Goal: Task Accomplishment & Management: Use online tool/utility

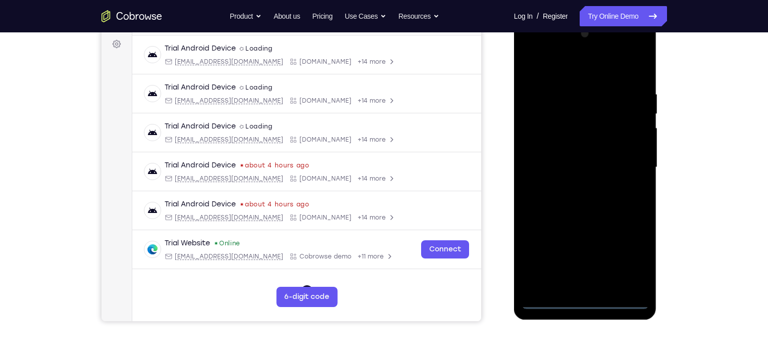
click at [584, 301] on div at bounding box center [585, 167] width 127 height 283
click at [629, 250] on div at bounding box center [585, 167] width 127 height 283
click at [529, 48] on div at bounding box center [585, 167] width 127 height 283
click at [627, 159] on div at bounding box center [585, 167] width 127 height 283
click at [599, 286] on div at bounding box center [585, 167] width 127 height 283
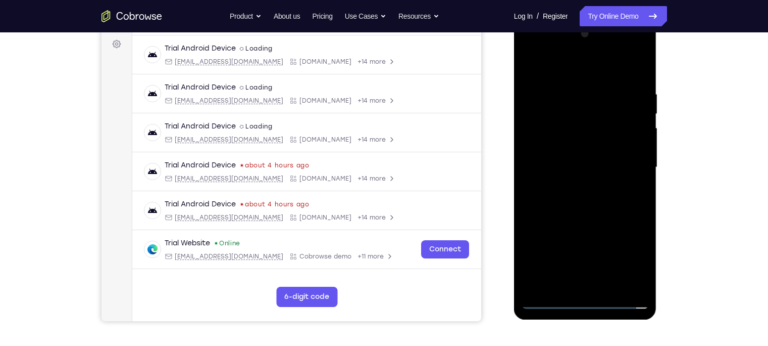
click at [573, 155] on div at bounding box center [585, 167] width 127 height 283
click at [567, 149] on div at bounding box center [585, 167] width 127 height 283
click at [566, 165] on div at bounding box center [585, 167] width 127 height 283
click at [576, 199] on div at bounding box center [585, 167] width 127 height 283
click at [588, 192] on div at bounding box center [585, 167] width 127 height 283
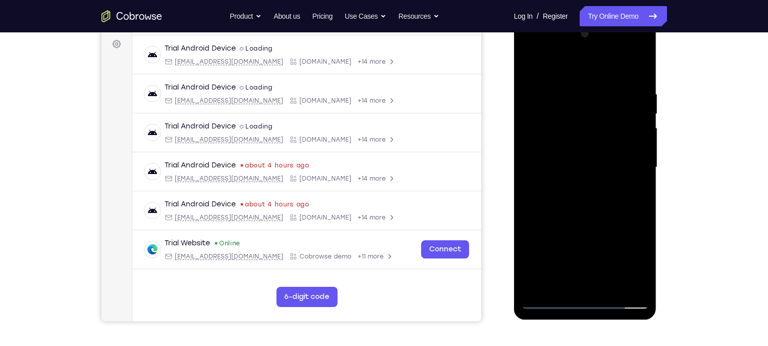
click at [613, 207] on div at bounding box center [585, 167] width 127 height 283
click at [603, 91] on div at bounding box center [585, 167] width 127 height 283
click at [638, 65] on div at bounding box center [585, 167] width 127 height 283
drag, startPoint x: 640, startPoint y: 86, endPoint x: 568, endPoint y: 101, distance: 73.7
click at [568, 101] on div at bounding box center [585, 167] width 127 height 283
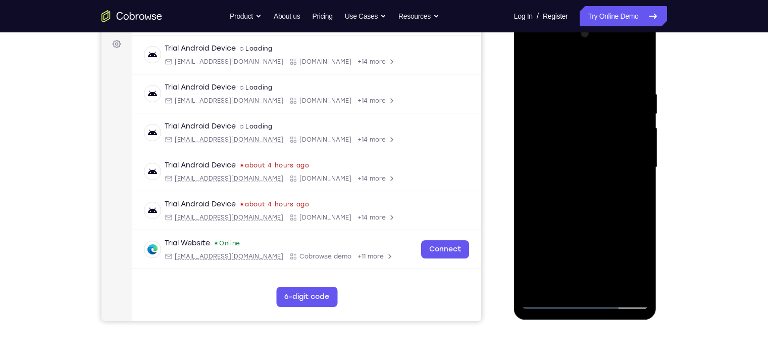
click at [568, 86] on div at bounding box center [585, 167] width 127 height 283
click at [539, 165] on div at bounding box center [585, 167] width 127 height 283
click at [620, 153] on div at bounding box center [585, 167] width 127 height 283
drag, startPoint x: 538, startPoint y: 166, endPoint x: 690, endPoint y: 105, distance: 163.4
click at [658, 105] on html "Online web based iOS Simulators and Android Emulators. Run iPhone, iPad, Mobile…" at bounding box center [586, 169] width 144 height 303
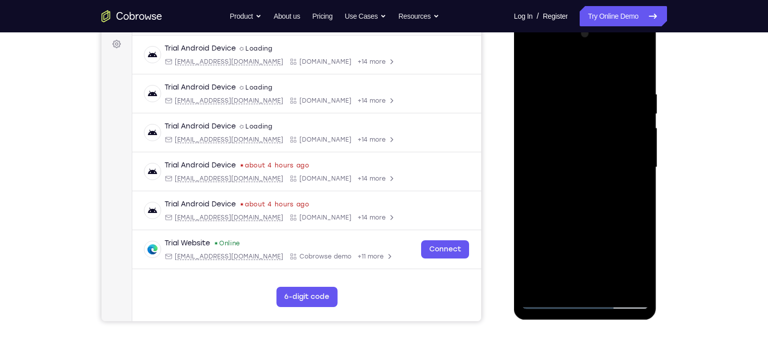
drag, startPoint x: 551, startPoint y: 150, endPoint x: 768, endPoint y: 182, distance: 219.7
click at [658, 182] on html "Online web based iOS Simulators and Android Emulators. Run iPhone, iPad, Mobile…" at bounding box center [586, 169] width 144 height 303
click at [530, 150] on div at bounding box center [585, 167] width 127 height 283
click at [631, 167] on div at bounding box center [585, 167] width 127 height 283
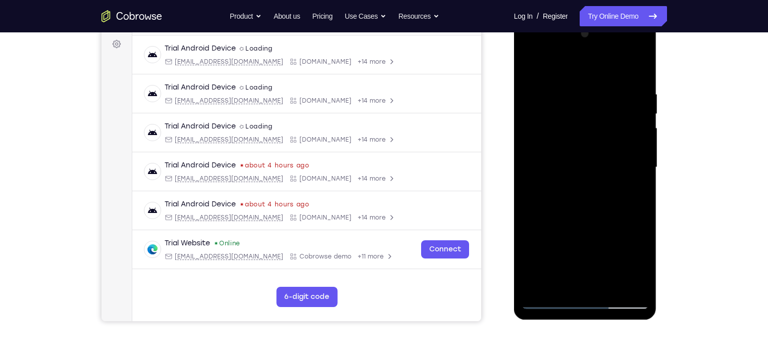
click at [631, 167] on div at bounding box center [585, 167] width 127 height 283
click at [637, 66] on div at bounding box center [585, 167] width 127 height 283
click at [611, 284] on div at bounding box center [585, 167] width 127 height 283
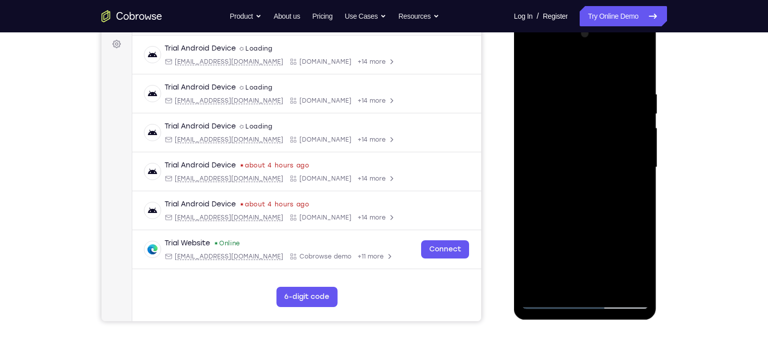
click at [578, 223] on div at bounding box center [585, 167] width 127 height 283
click at [532, 61] on div at bounding box center [585, 167] width 127 height 283
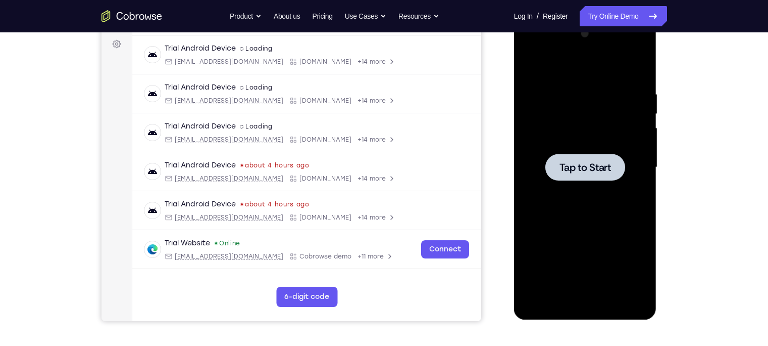
click at [576, 169] on span "Tap to Start" at bounding box center [586, 167] width 52 height 10
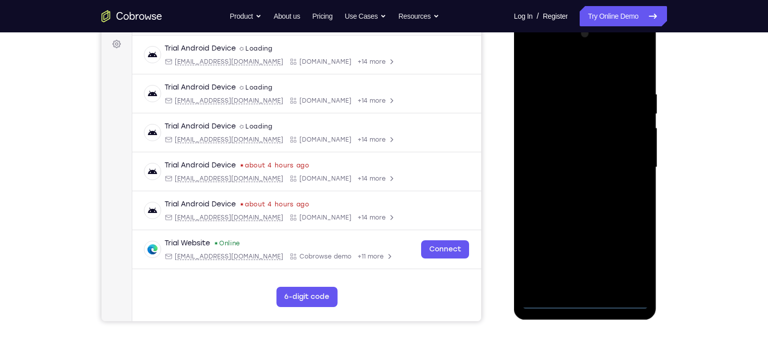
scroll to position [134, 0]
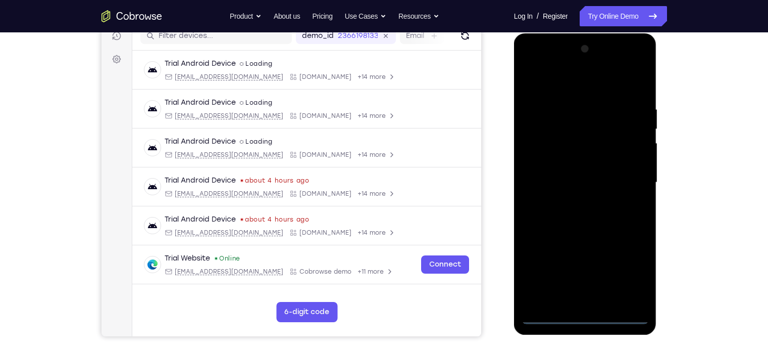
click at [582, 311] on div at bounding box center [585, 182] width 127 height 283
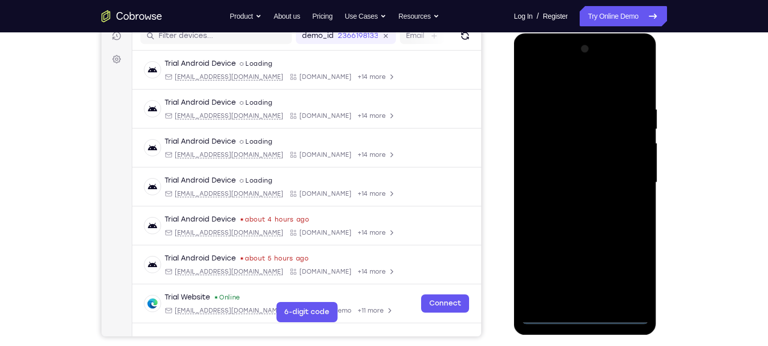
click at [588, 318] on div at bounding box center [585, 182] width 127 height 283
click at [628, 276] on div at bounding box center [585, 182] width 127 height 283
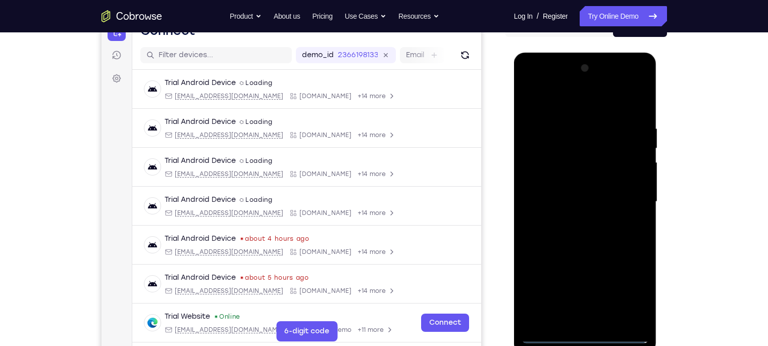
click at [531, 84] on div at bounding box center [585, 201] width 127 height 283
click at [630, 196] on div at bounding box center [585, 201] width 127 height 283
click at [555, 219] on div at bounding box center [585, 201] width 127 height 283
click at [574, 222] on div at bounding box center [585, 201] width 127 height 283
click at [575, 186] on div at bounding box center [585, 201] width 127 height 283
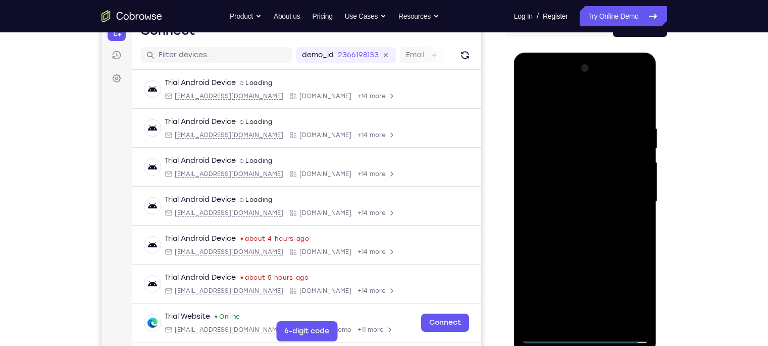
click at [581, 179] on div at bounding box center [585, 201] width 127 height 283
click at [583, 202] on div at bounding box center [585, 201] width 127 height 283
click at [576, 236] on div at bounding box center [585, 201] width 127 height 283
click at [598, 242] on div at bounding box center [585, 201] width 127 height 283
click at [643, 248] on div at bounding box center [585, 201] width 127 height 283
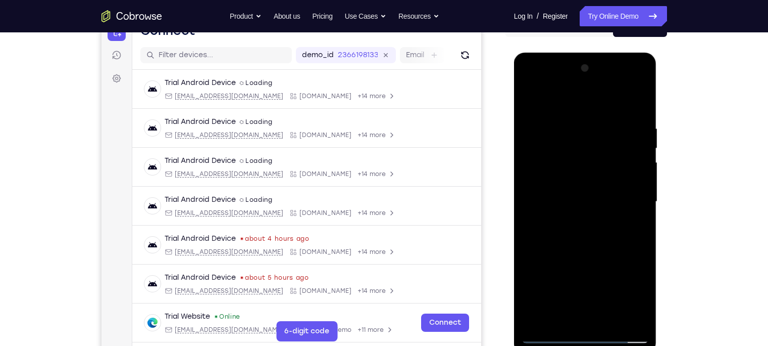
click at [643, 248] on div at bounding box center [585, 201] width 127 height 283
click at [568, 126] on div at bounding box center [585, 201] width 127 height 283
click at [633, 98] on div at bounding box center [585, 201] width 127 height 283
click at [635, 107] on div at bounding box center [585, 201] width 127 height 283
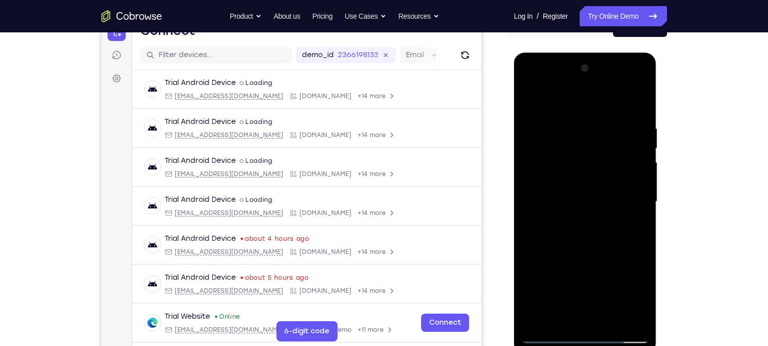
scroll to position [138, 0]
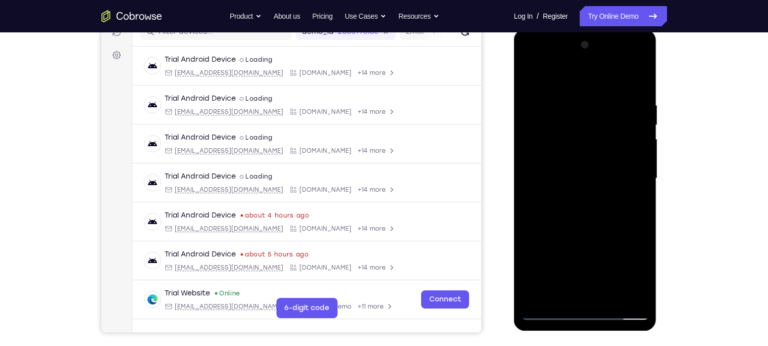
click at [638, 293] on div at bounding box center [585, 178] width 127 height 283
click at [611, 297] on div at bounding box center [585, 178] width 127 height 283
click at [596, 233] on div at bounding box center [585, 178] width 127 height 283
click at [534, 73] on div at bounding box center [585, 178] width 127 height 283
drag, startPoint x: 617, startPoint y: 96, endPoint x: 562, endPoint y: 103, distance: 54.9
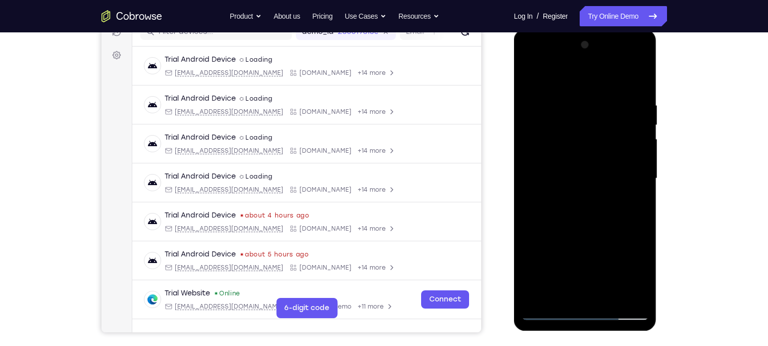
click at [562, 103] on div at bounding box center [585, 178] width 127 height 283
drag, startPoint x: 604, startPoint y: 215, endPoint x: 588, endPoint y: 99, distance: 117.2
click at [588, 99] on div at bounding box center [585, 178] width 127 height 283
drag, startPoint x: 597, startPoint y: 196, endPoint x: 571, endPoint y: 68, distance: 130.4
click at [571, 68] on div at bounding box center [585, 178] width 127 height 283
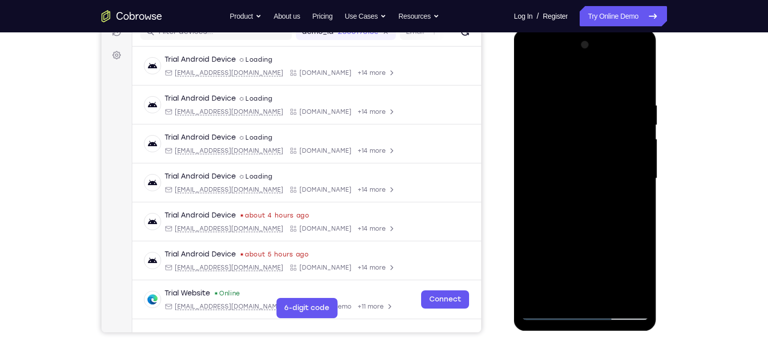
drag, startPoint x: 601, startPoint y: 249, endPoint x: 594, endPoint y: 135, distance: 114.4
click at [594, 135] on div at bounding box center [585, 178] width 127 height 283
drag, startPoint x: 592, startPoint y: 221, endPoint x: 581, endPoint y: 322, distance: 102.1
click at [581, 322] on div at bounding box center [585, 179] width 143 height 301
click at [576, 92] on div at bounding box center [585, 178] width 127 height 283
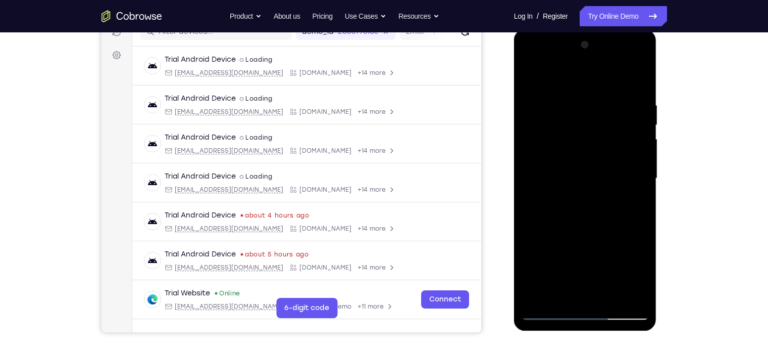
drag, startPoint x: 582, startPoint y: 178, endPoint x: 580, endPoint y: 217, distance: 38.9
click at [580, 217] on div at bounding box center [585, 178] width 127 height 283
click at [532, 78] on div at bounding box center [585, 178] width 127 height 283
drag, startPoint x: 569, startPoint y: 230, endPoint x: 577, endPoint y: 103, distance: 127.5
click at [577, 103] on div at bounding box center [585, 178] width 127 height 283
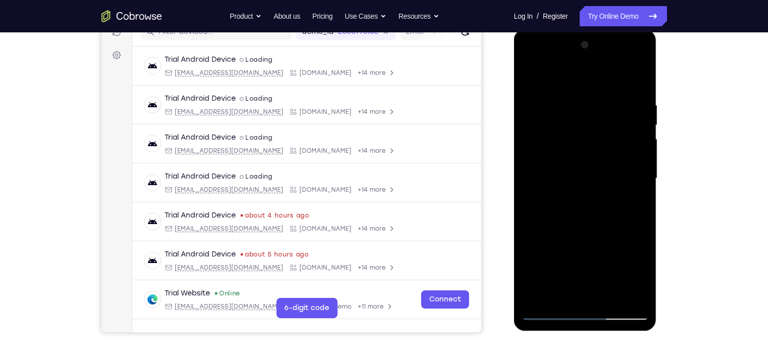
drag, startPoint x: 582, startPoint y: 233, endPoint x: 594, endPoint y: 77, distance: 156.0
click at [594, 77] on div at bounding box center [585, 178] width 127 height 283
drag, startPoint x: 613, startPoint y: 263, endPoint x: 597, endPoint y: 96, distance: 166.9
click at [597, 96] on div at bounding box center [585, 178] width 127 height 283
drag, startPoint x: 586, startPoint y: 239, endPoint x: 586, endPoint y: 91, distance: 147.5
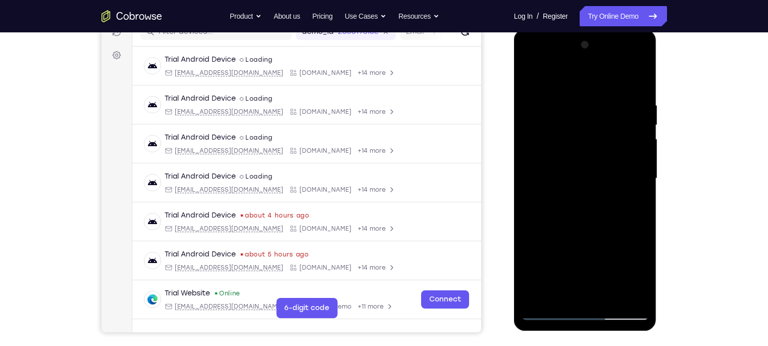
click at [586, 91] on div at bounding box center [585, 178] width 127 height 283
drag, startPoint x: 592, startPoint y: 225, endPoint x: 589, endPoint y: 38, distance: 187.4
click at [589, 38] on div at bounding box center [585, 178] width 127 height 283
drag, startPoint x: 590, startPoint y: 196, endPoint x: 580, endPoint y: 82, distance: 114.1
click at [580, 82] on div at bounding box center [585, 178] width 127 height 283
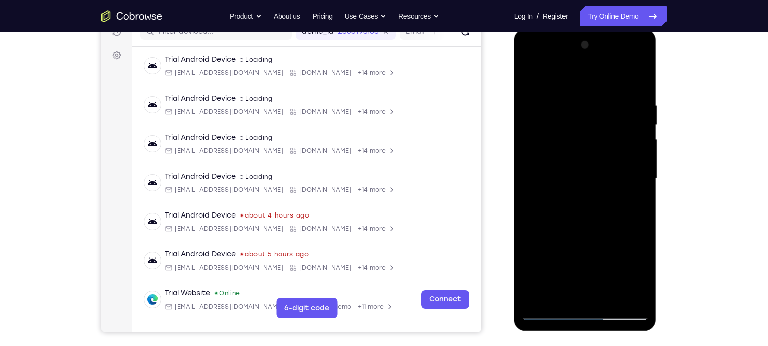
drag, startPoint x: 588, startPoint y: 228, endPoint x: 578, endPoint y: 175, distance: 53.5
click at [578, 175] on div at bounding box center [585, 178] width 127 height 283
drag, startPoint x: 600, startPoint y: 228, endPoint x: 583, endPoint y: 126, distance: 102.9
click at [583, 126] on div at bounding box center [585, 178] width 127 height 283
drag, startPoint x: 604, startPoint y: 228, endPoint x: 596, endPoint y: 93, distance: 135.1
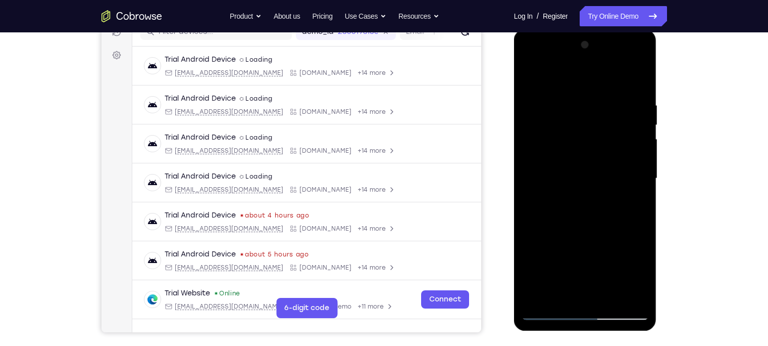
click at [596, 93] on div at bounding box center [585, 178] width 127 height 283
drag, startPoint x: 590, startPoint y: 214, endPoint x: 592, endPoint y: 109, distance: 105.6
click at [592, 109] on div at bounding box center [585, 178] width 127 height 283
drag, startPoint x: 586, startPoint y: 209, endPoint x: 590, endPoint y: 78, distance: 130.9
click at [590, 78] on div at bounding box center [585, 178] width 127 height 283
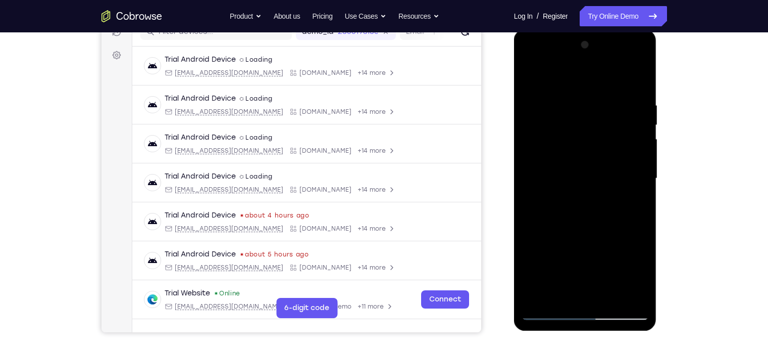
drag, startPoint x: 585, startPoint y: 237, endPoint x: 577, endPoint y: 132, distance: 104.8
click at [577, 132] on div at bounding box center [585, 178] width 127 height 283
drag, startPoint x: 585, startPoint y: 199, endPoint x: 585, endPoint y: 165, distance: 34.3
click at [585, 165] on div at bounding box center [585, 178] width 127 height 283
click at [557, 94] on div at bounding box center [585, 178] width 127 height 283
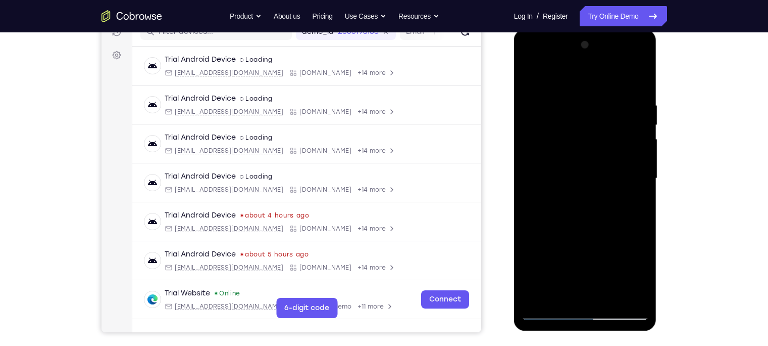
drag, startPoint x: 590, startPoint y: 223, endPoint x: 599, endPoint y: 168, distance: 56.1
click at [599, 168] on div at bounding box center [585, 178] width 127 height 283
click at [541, 294] on div at bounding box center [585, 178] width 127 height 283
drag, startPoint x: 591, startPoint y: 230, endPoint x: 596, endPoint y: 153, distance: 77.4
click at [596, 153] on div at bounding box center [585, 178] width 127 height 283
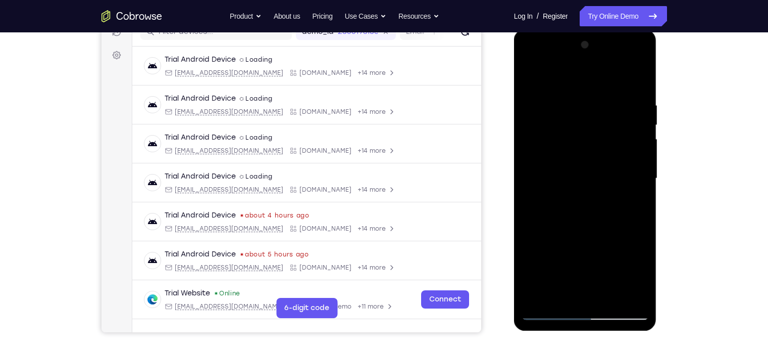
drag, startPoint x: 597, startPoint y: 240, endPoint x: 624, endPoint y: 4, distance: 238.0
click at [624, 29] on html "Online web based iOS Simulators and Android Emulators. Run iPhone, iPad, Mobile…" at bounding box center [586, 180] width 144 height 303
drag, startPoint x: 605, startPoint y: 226, endPoint x: 636, endPoint y: -44, distance: 271.5
click at [636, 29] on html "Online web based iOS Simulators and Android Emulators. Run iPhone, iPad, Mobile…" at bounding box center [586, 180] width 144 height 303
drag, startPoint x: 617, startPoint y: 143, endPoint x: 616, endPoint y: 291, distance: 148.5
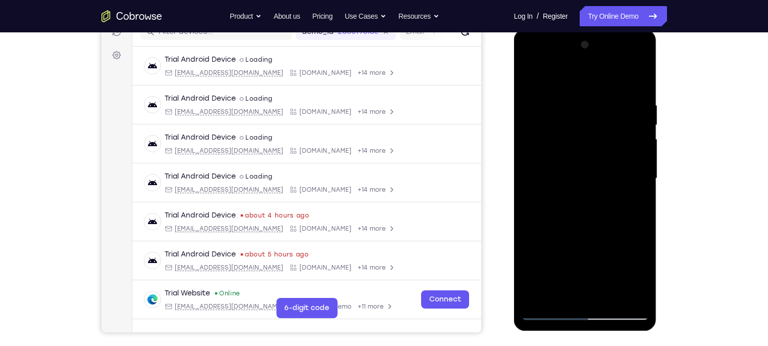
click at [616, 291] on div at bounding box center [585, 178] width 127 height 283
drag, startPoint x: 604, startPoint y: 146, endPoint x: 1116, endPoint y: 59, distance: 519.5
click at [602, 30] on div at bounding box center [585, 179] width 143 height 301
drag, startPoint x: 588, startPoint y: 218, endPoint x: 578, endPoint y: 109, distance: 109.6
click at [578, 109] on div at bounding box center [585, 178] width 127 height 283
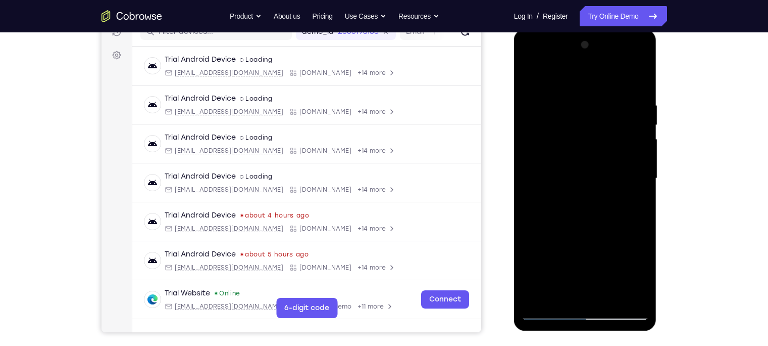
drag, startPoint x: 578, startPoint y: 229, endPoint x: 586, endPoint y: 105, distance: 124.5
click at [586, 105] on div at bounding box center [585, 178] width 127 height 283
drag, startPoint x: 589, startPoint y: 243, endPoint x: 584, endPoint y: 97, distance: 146.1
click at [584, 97] on div at bounding box center [585, 178] width 127 height 283
drag, startPoint x: 594, startPoint y: 195, endPoint x: 574, endPoint y: 68, distance: 128.2
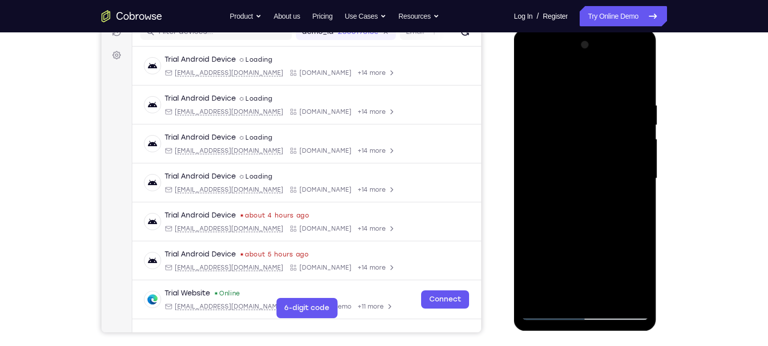
click at [574, 68] on div at bounding box center [585, 178] width 127 height 283
drag, startPoint x: 586, startPoint y: 213, endPoint x: 585, endPoint y: 114, distance: 99.5
click at [585, 114] on div at bounding box center [585, 178] width 127 height 283
drag, startPoint x: 585, startPoint y: 201, endPoint x: 579, endPoint y: 128, distance: 73.5
click at [579, 128] on div at bounding box center [585, 178] width 127 height 283
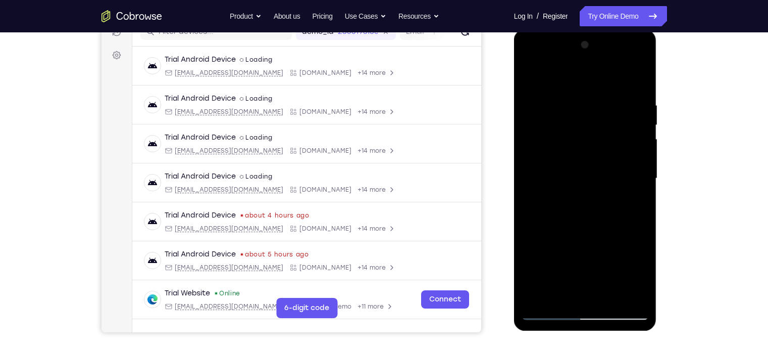
drag, startPoint x: 589, startPoint y: 204, endPoint x: 568, endPoint y: 107, distance: 99.3
click at [568, 107] on div at bounding box center [585, 178] width 127 height 283
drag, startPoint x: 594, startPoint y: 171, endPoint x: 588, endPoint y: 86, distance: 85.0
click at [588, 86] on div at bounding box center [585, 178] width 127 height 283
drag, startPoint x: 592, startPoint y: 206, endPoint x: 566, endPoint y: 85, distance: 123.4
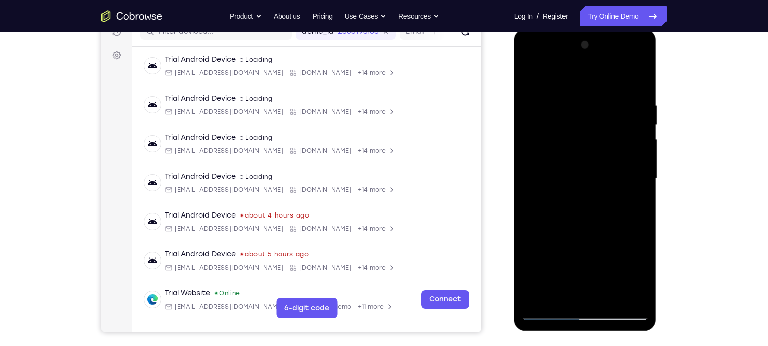
click at [566, 85] on div at bounding box center [585, 178] width 127 height 283
drag, startPoint x: 578, startPoint y: 213, endPoint x: 578, endPoint y: 61, distance: 152.5
click at [578, 61] on div at bounding box center [585, 178] width 127 height 283
click at [637, 176] on div at bounding box center [585, 178] width 127 height 283
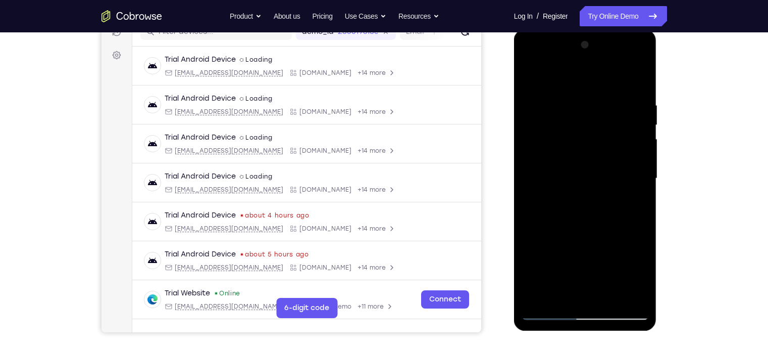
drag, startPoint x: 618, startPoint y: 234, endPoint x: 586, endPoint y: 127, distance: 111.6
click at [586, 127] on div at bounding box center [585, 178] width 127 height 283
drag, startPoint x: 588, startPoint y: 240, endPoint x: 550, endPoint y: 111, distance: 135.5
click at [550, 111] on div at bounding box center [585, 178] width 127 height 283
drag, startPoint x: 593, startPoint y: 272, endPoint x: 546, endPoint y: 103, distance: 175.8
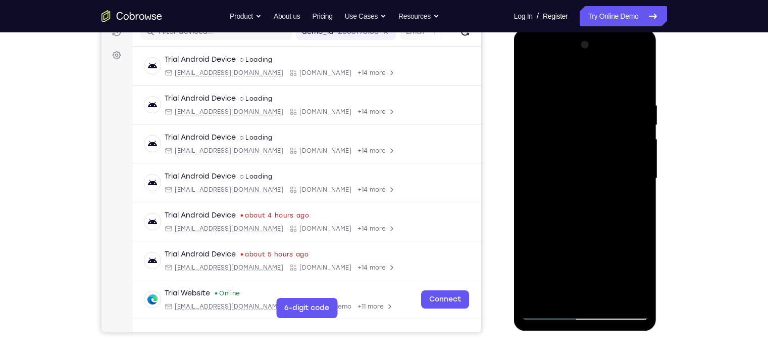
click at [546, 103] on div at bounding box center [585, 178] width 127 height 283
drag, startPoint x: 571, startPoint y: 231, endPoint x: 588, endPoint y: 86, distance: 146.0
click at [585, 92] on div at bounding box center [585, 178] width 127 height 283
click at [564, 297] on div at bounding box center [585, 178] width 127 height 283
click at [614, 78] on div at bounding box center [585, 178] width 127 height 283
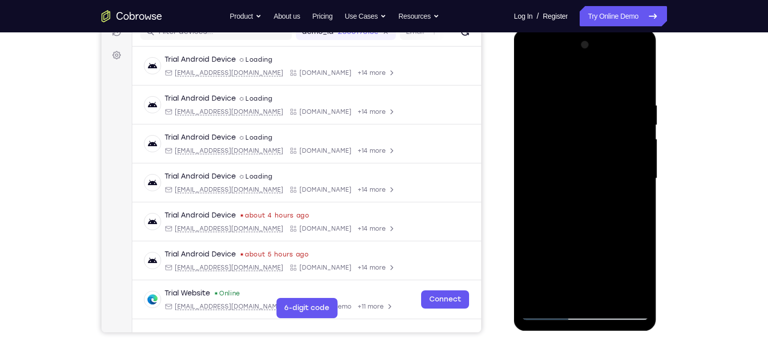
drag, startPoint x: 599, startPoint y: 122, endPoint x: 595, endPoint y: 211, distance: 89.0
click at [595, 211] on div at bounding box center [585, 178] width 127 height 283
click at [569, 95] on div at bounding box center [585, 178] width 127 height 283
drag, startPoint x: 597, startPoint y: 233, endPoint x: 564, endPoint y: 246, distance: 35.2
click at [564, 246] on div at bounding box center [585, 178] width 127 height 283
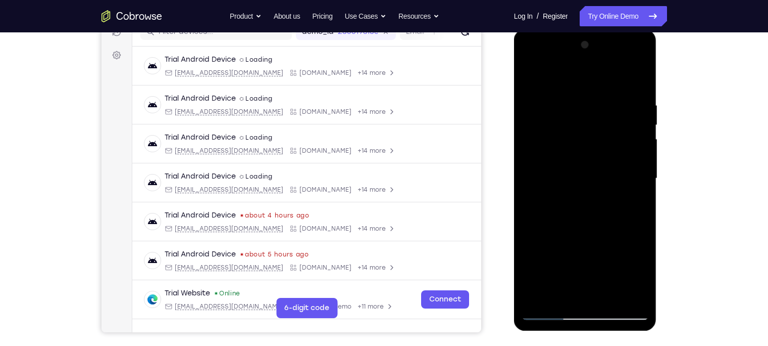
click at [535, 103] on div at bounding box center [585, 178] width 127 height 283
drag, startPoint x: 536, startPoint y: 173, endPoint x: 526, endPoint y: 143, distance: 31.0
click at [526, 143] on div at bounding box center [585, 178] width 127 height 283
click at [638, 143] on div at bounding box center [585, 178] width 127 height 283
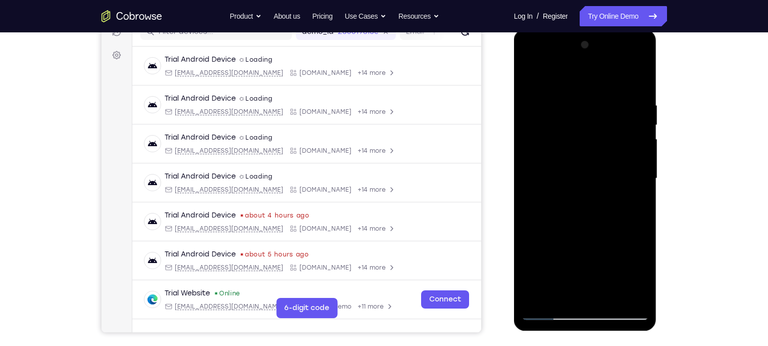
click at [638, 143] on div at bounding box center [585, 178] width 127 height 283
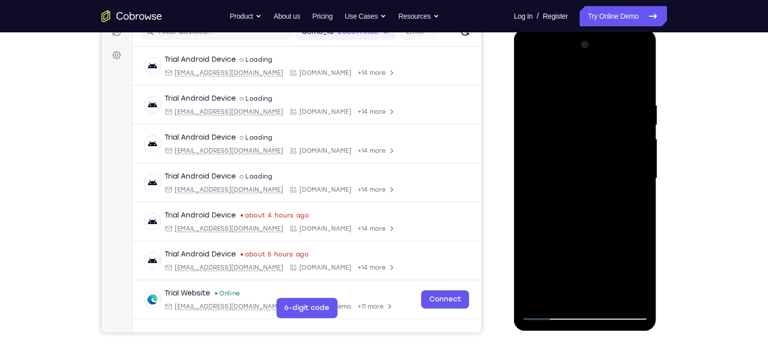
click at [638, 143] on div at bounding box center [585, 178] width 127 height 283
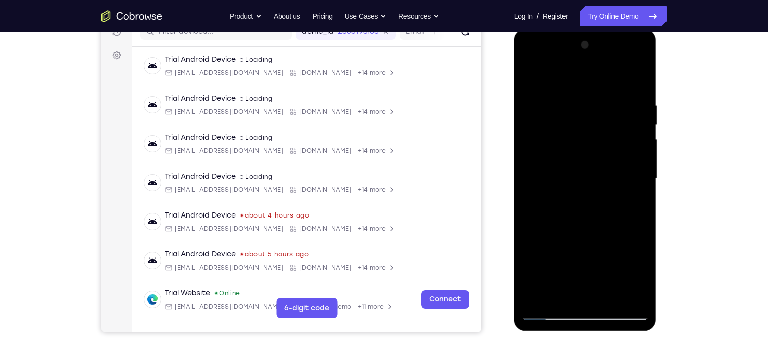
click at [638, 143] on div at bounding box center [585, 178] width 127 height 283
click at [640, 140] on div at bounding box center [585, 178] width 127 height 283
click at [638, 150] on div at bounding box center [585, 178] width 127 height 283
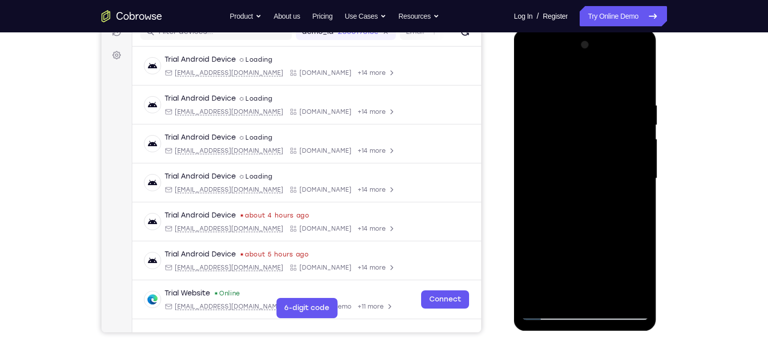
click at [638, 150] on div at bounding box center [585, 178] width 127 height 283
click at [536, 158] on div at bounding box center [585, 178] width 127 height 283
click at [643, 149] on div at bounding box center [585, 178] width 127 height 283
click at [642, 151] on div at bounding box center [585, 178] width 127 height 283
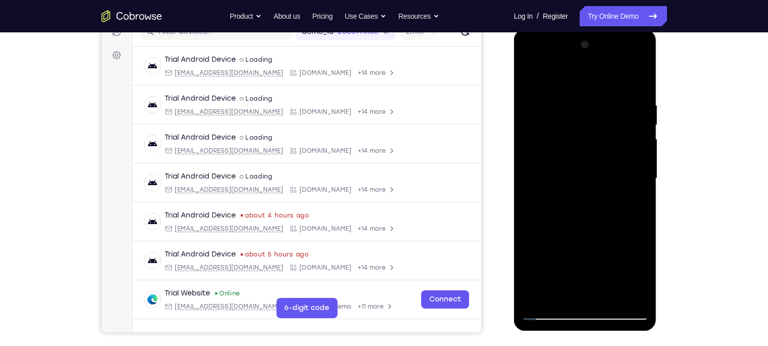
click at [646, 150] on div at bounding box center [585, 178] width 127 height 283
click at [641, 48] on div at bounding box center [585, 178] width 127 height 283
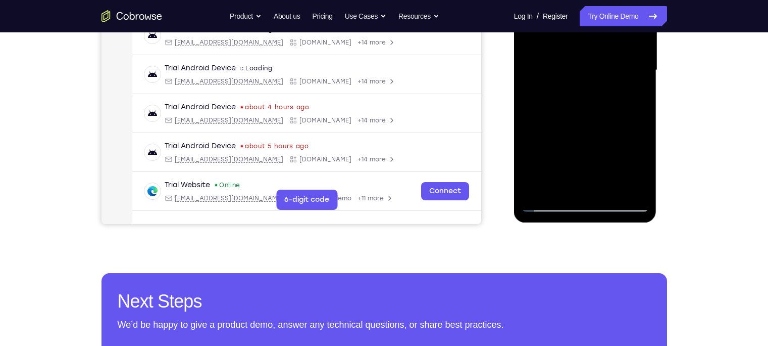
click at [534, 186] on div at bounding box center [585, 70] width 127 height 283
